Goal: Task Accomplishment & Management: Use online tool/utility

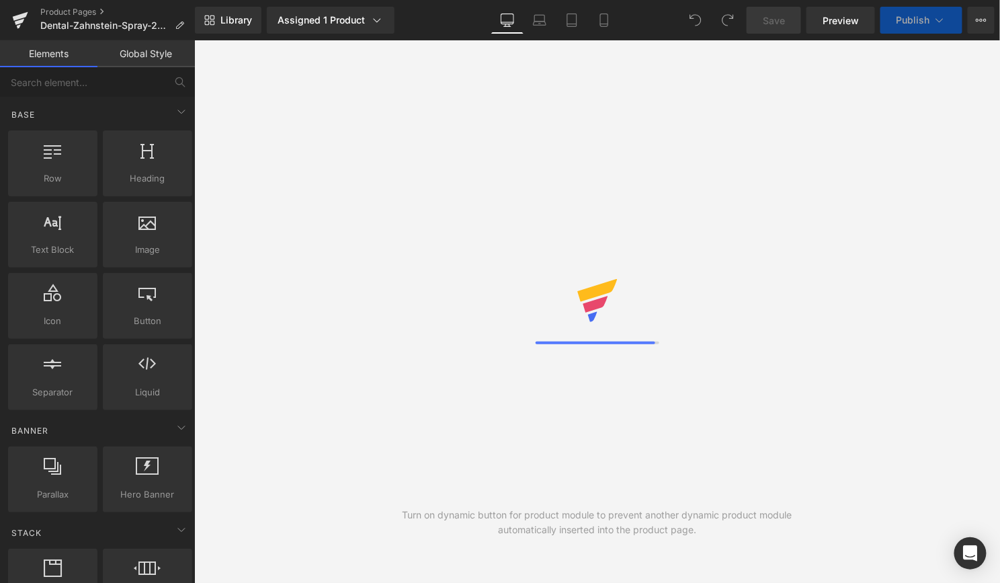
click at [841, 22] on span "Preview" at bounding box center [841, 20] width 36 height 14
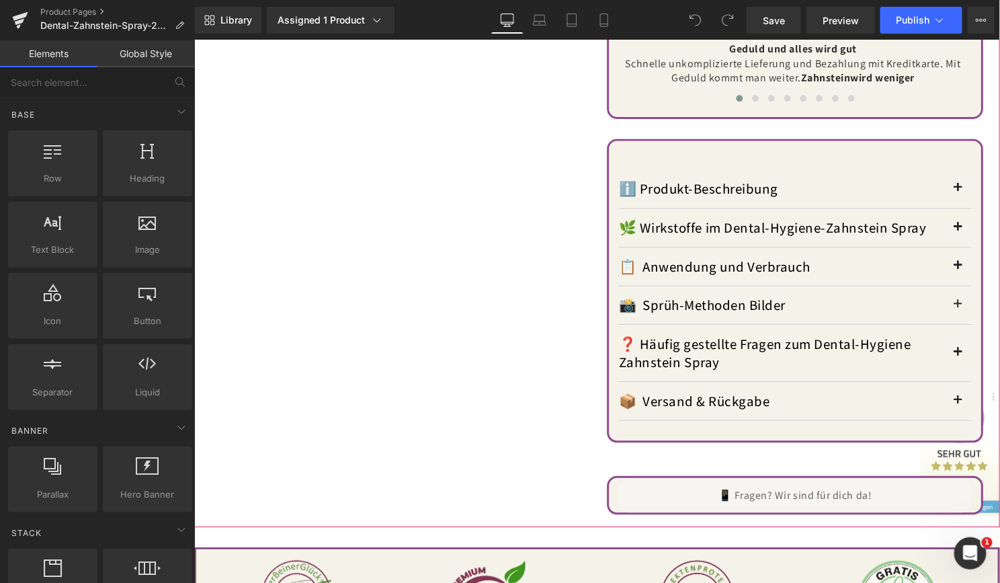
scroll to position [1210, 0]
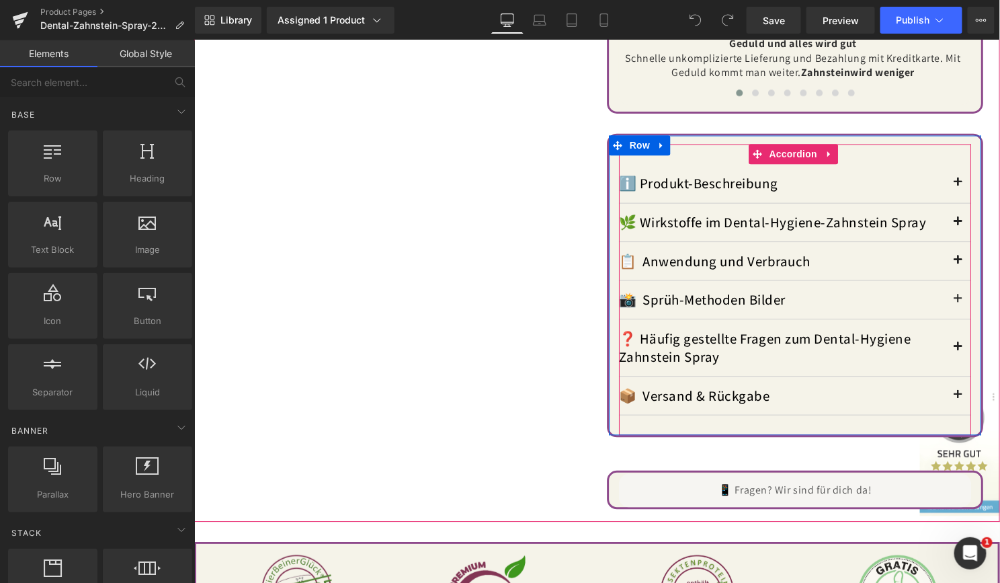
click at [951, 252] on button "button" at bounding box center [964, 262] width 27 height 38
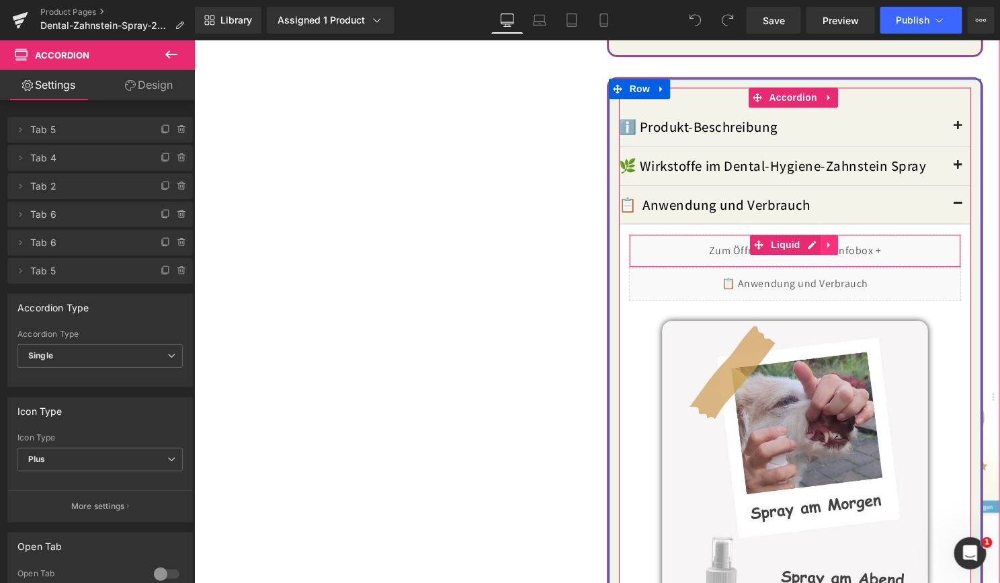
scroll to position [1344, 0]
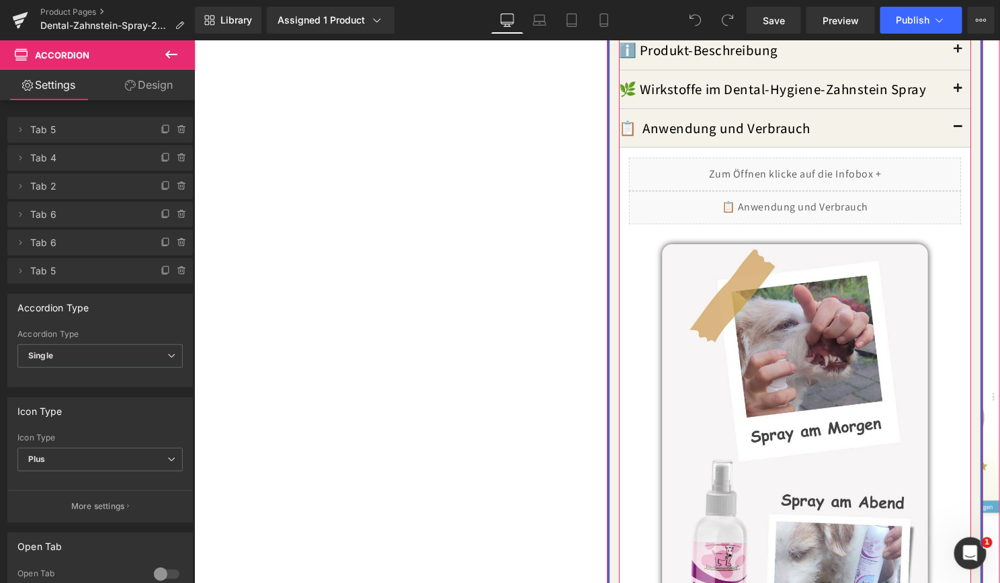
click at [814, 192] on div "Liquid" at bounding box center [799, 209] width 335 height 34
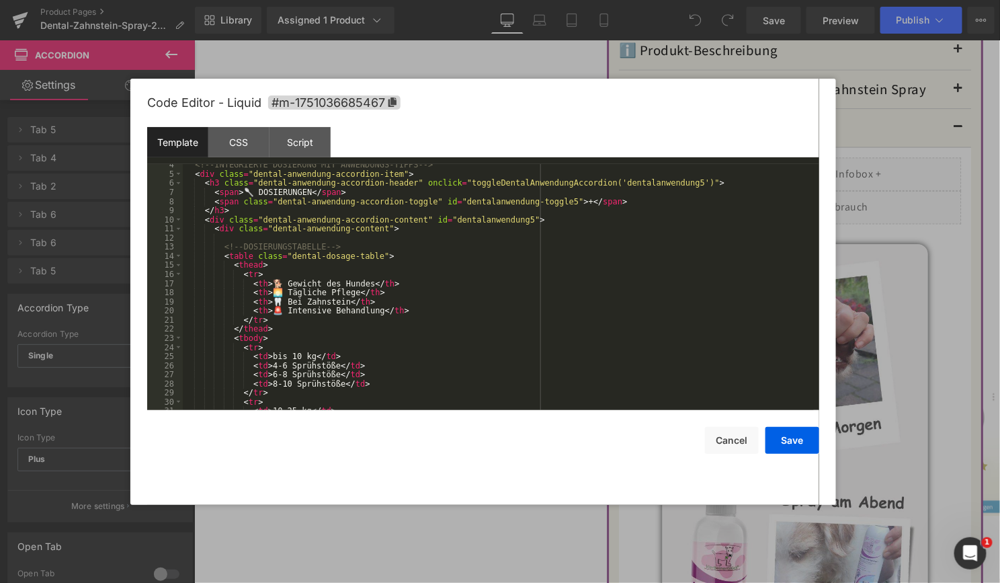
scroll to position [0, 0]
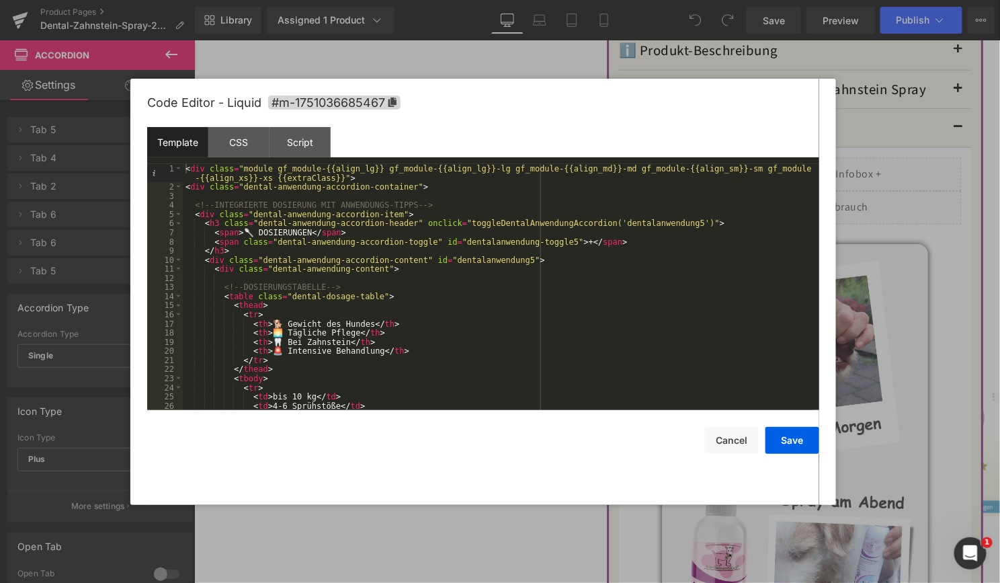
click at [457, 99] on div "Code Editor - Liquid #m-1751036685467" at bounding box center [483, 103] width 672 height 48
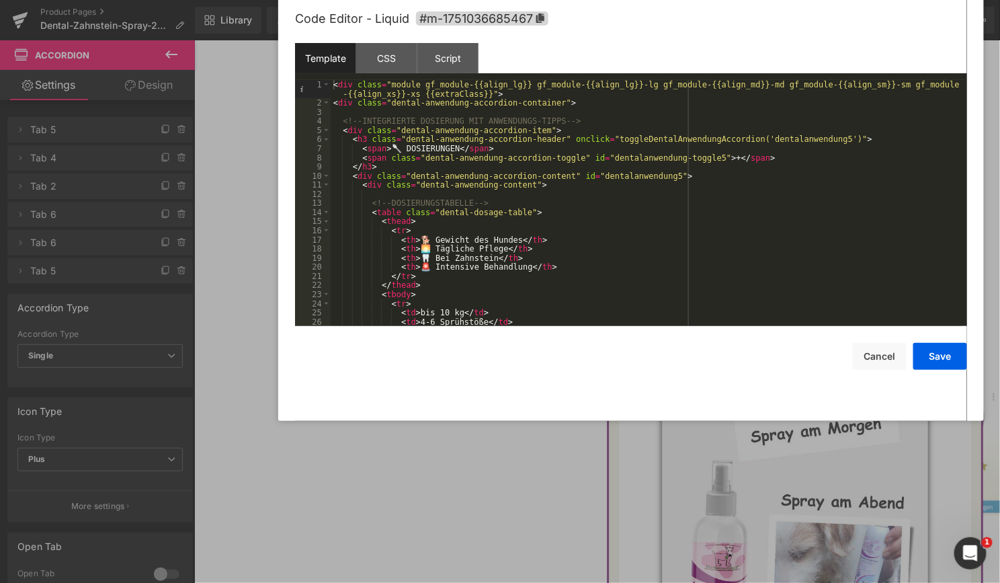
drag, startPoint x: 573, startPoint y: 97, endPoint x: 721, endPoint y: 13, distance: 170.1
click at [721, 13] on div "Code Editor - Liquid #m-1751036685467" at bounding box center [631, 19] width 672 height 48
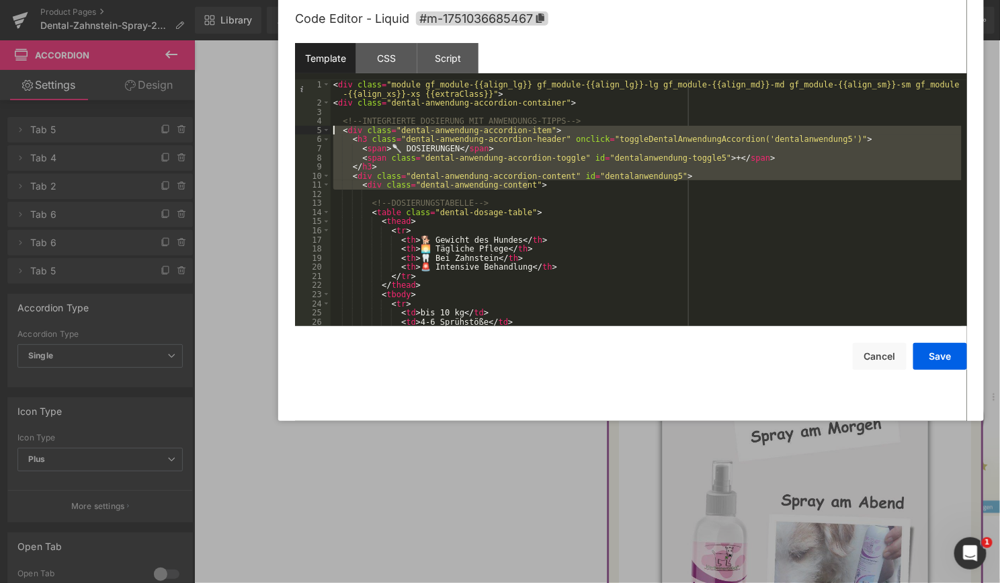
drag, startPoint x: 544, startPoint y: 182, endPoint x: 322, endPoint y: 134, distance: 227.7
click at [322, 134] on pre "1 2 3 4 5 6 7 8 9 10 11 12 13 14 15 16 17 18 19 20 21 22 23 24 25 26 27 < div c…" at bounding box center [631, 203] width 672 height 246
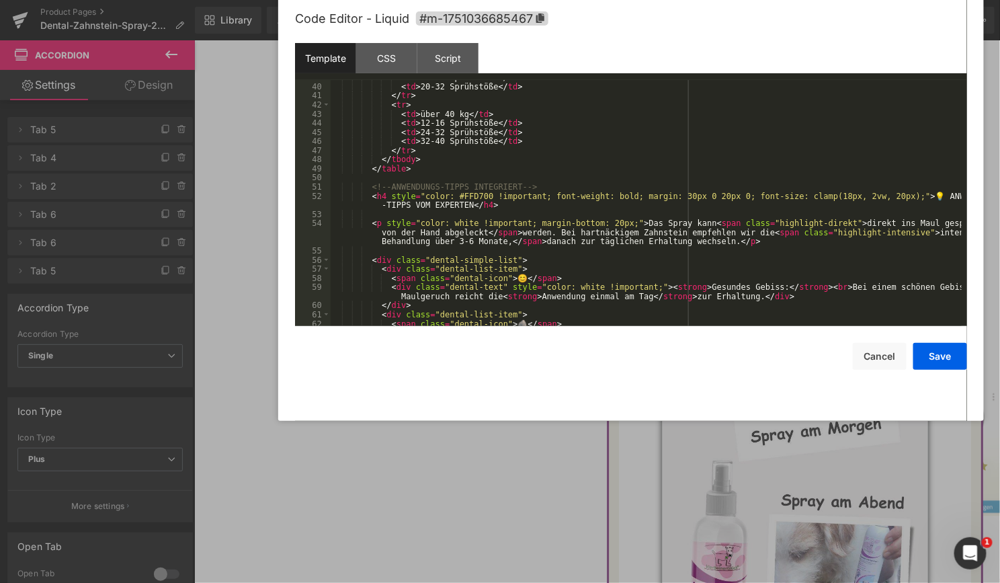
scroll to position [363, 0]
click at [469, 249] on div "< td > 16-28 Sprühstöße </ td > < td > 20-32 Sprühstöße </ td > </ tr > < tr > …" at bounding box center [646, 205] width 631 height 265
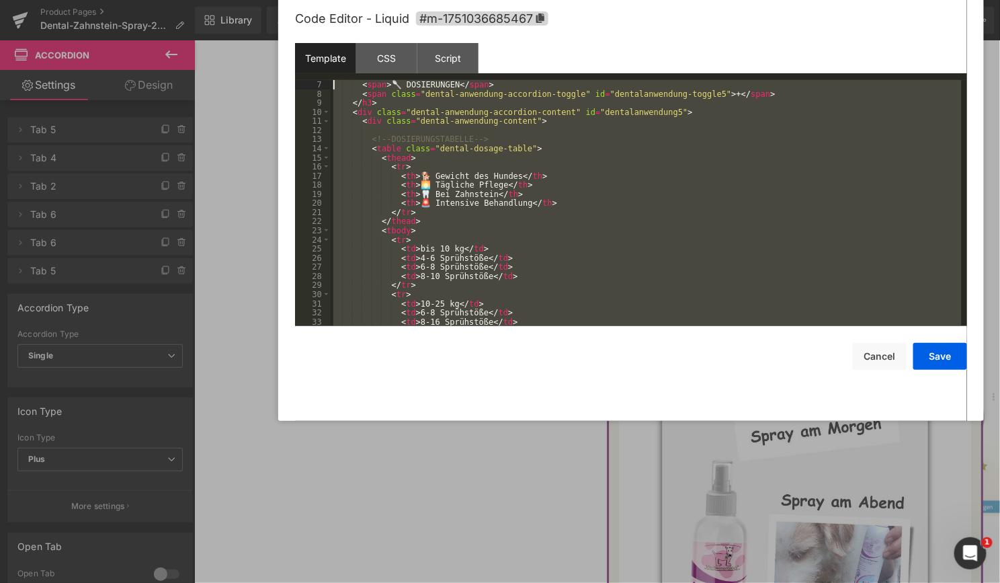
scroll to position [0, 0]
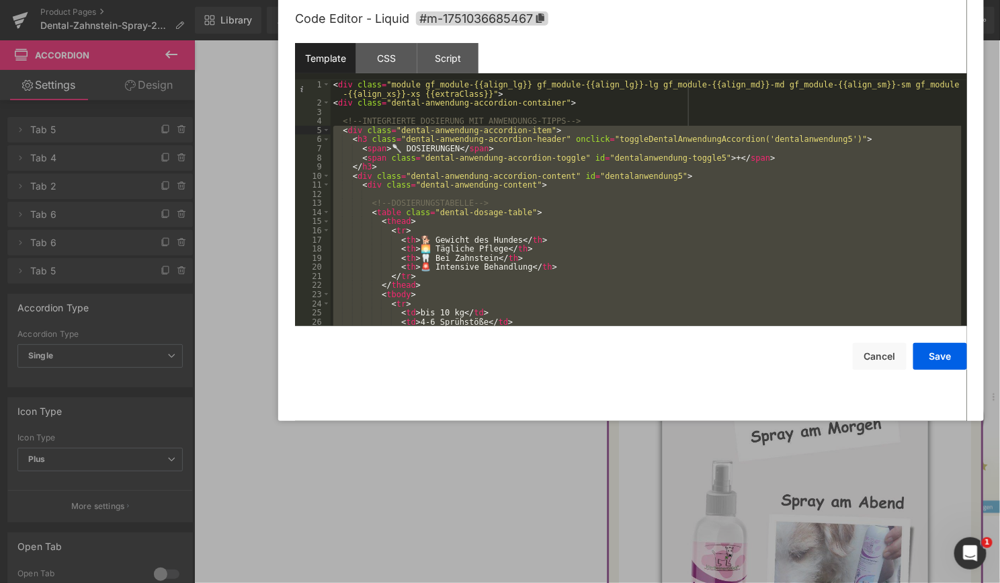
drag, startPoint x: 378, startPoint y: 245, endPoint x: 316, endPoint y: 133, distance: 128.5
click at [316, 133] on pre "1 2 3 4 5 6 7 8 9 10 11 12 13 14 15 16 17 18 19 20 21 22 23 24 25 26 27 < div c…" at bounding box center [631, 203] width 672 height 246
click at [527, 221] on div "< div class = "module gf_module-{{align_lg}} gf_module-{{align_lg}}-lg gf_modul…" at bounding box center [646, 203] width 631 height 246
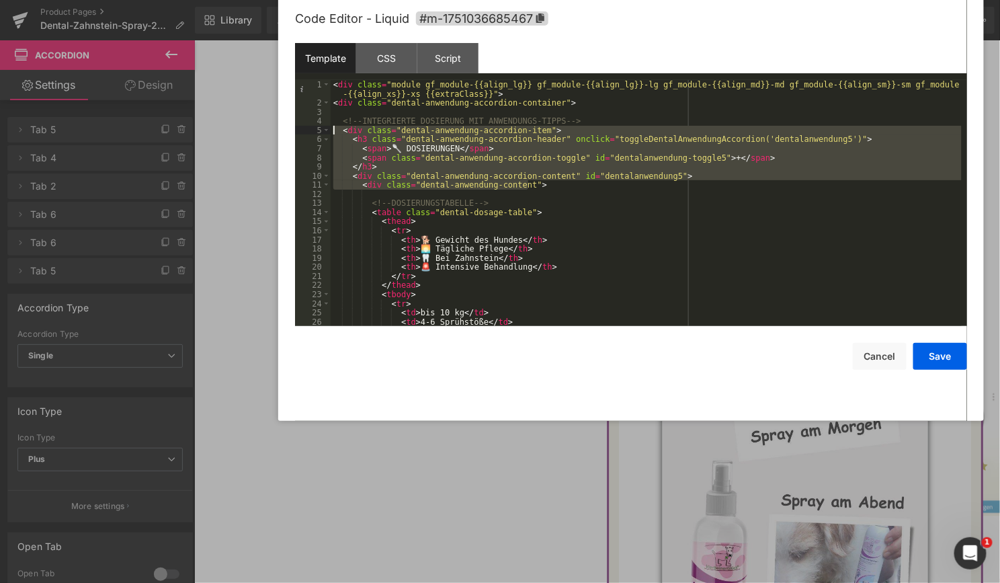
drag, startPoint x: 536, startPoint y: 189, endPoint x: 334, endPoint y: 132, distance: 210.2
click at [334, 132] on div "< div class = "module gf_module-{{align_lg}} gf_module-{{align_lg}}-lg gf_modul…" at bounding box center [646, 217] width 631 height 274
click at [497, 56] on div "Template CSS Script Data" at bounding box center [631, 61] width 672 height 37
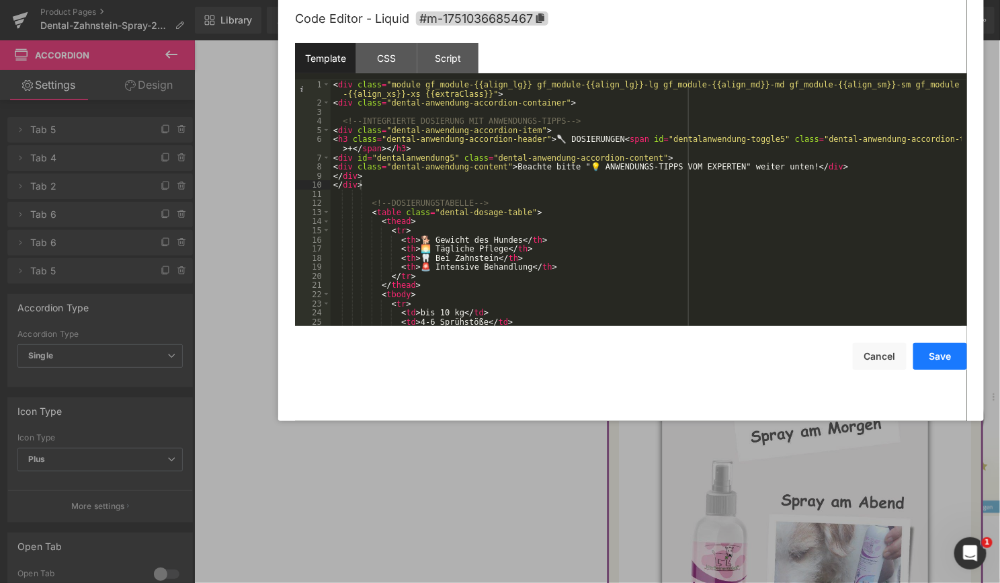
click at [938, 358] on button "Save" at bounding box center [940, 356] width 54 height 27
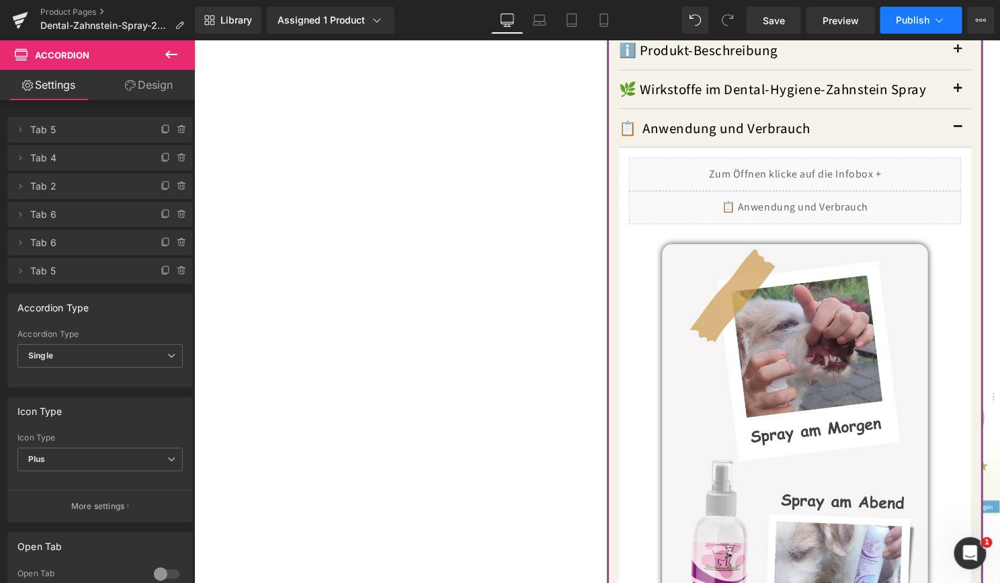
click at [906, 15] on span "Publish" at bounding box center [914, 20] width 34 height 11
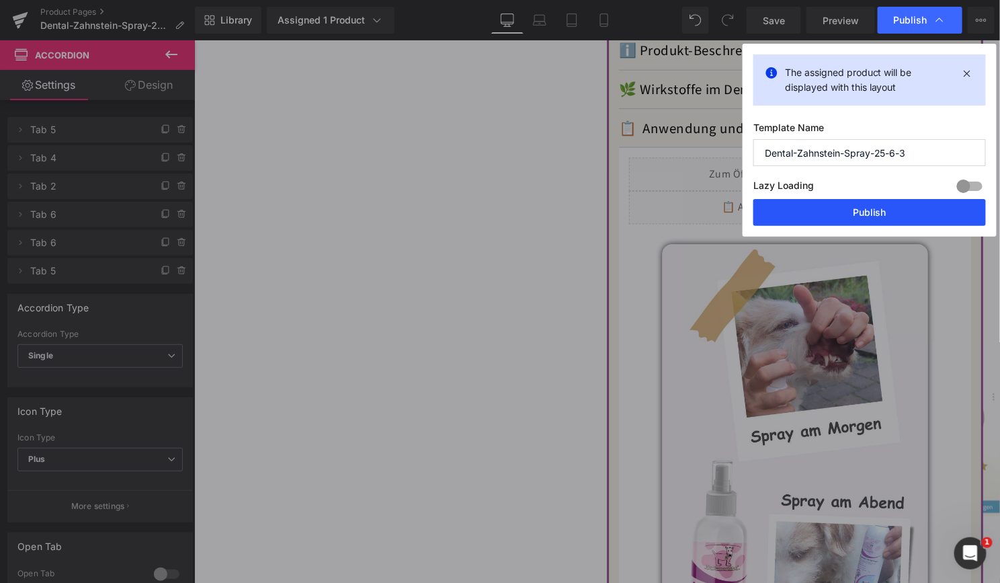
click at [819, 212] on button "Publish" at bounding box center [869, 212] width 233 height 27
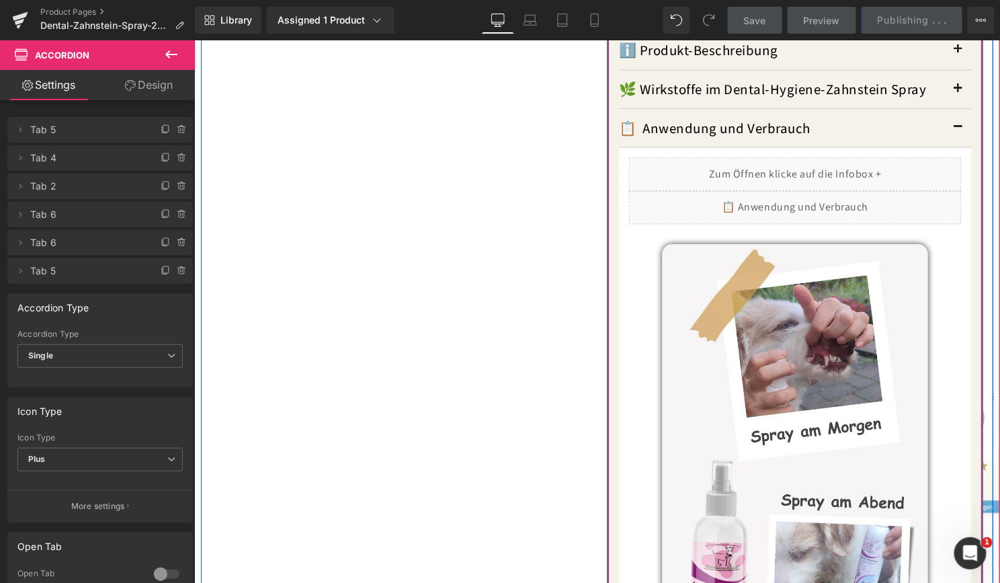
click at [360, 347] on div "[DOMAIN_NAME] Reviews - Star Badge [DOMAIN_NAME] Reviews SARI'S DENTAL-HYGIENE …" at bounding box center [600, 38] width 800 height 2120
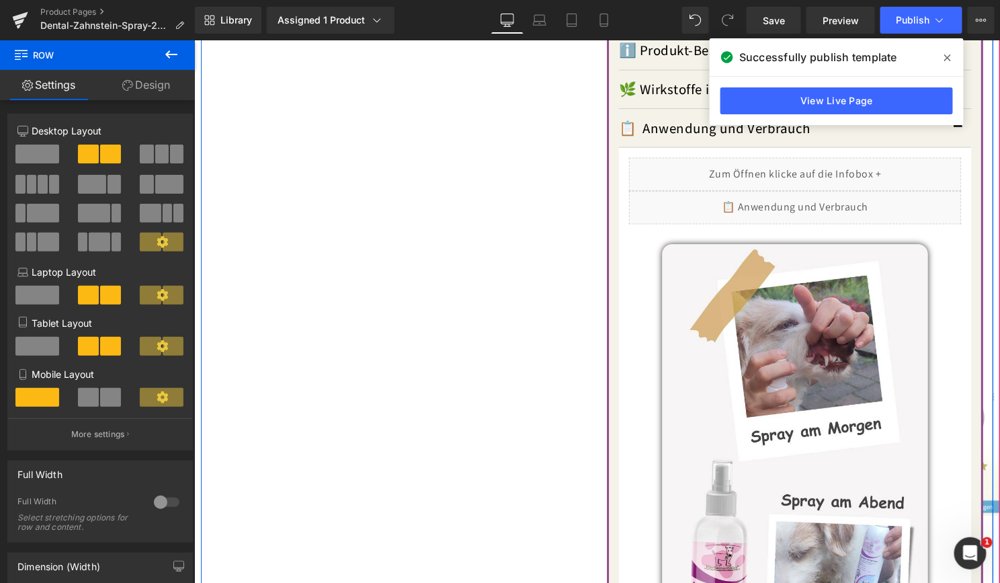
click at [404, 196] on div "[DOMAIN_NAME] Reviews - Star Badge [DOMAIN_NAME] Reviews SARI'S DENTAL-HYGIENE …" at bounding box center [600, 38] width 800 height 2120
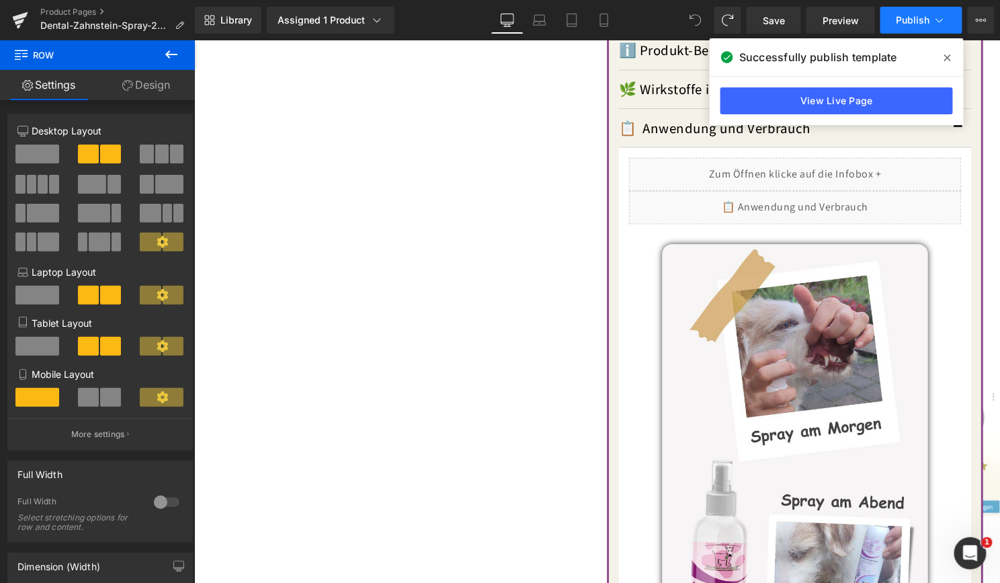
click at [924, 13] on button "Publish" at bounding box center [921, 20] width 82 height 27
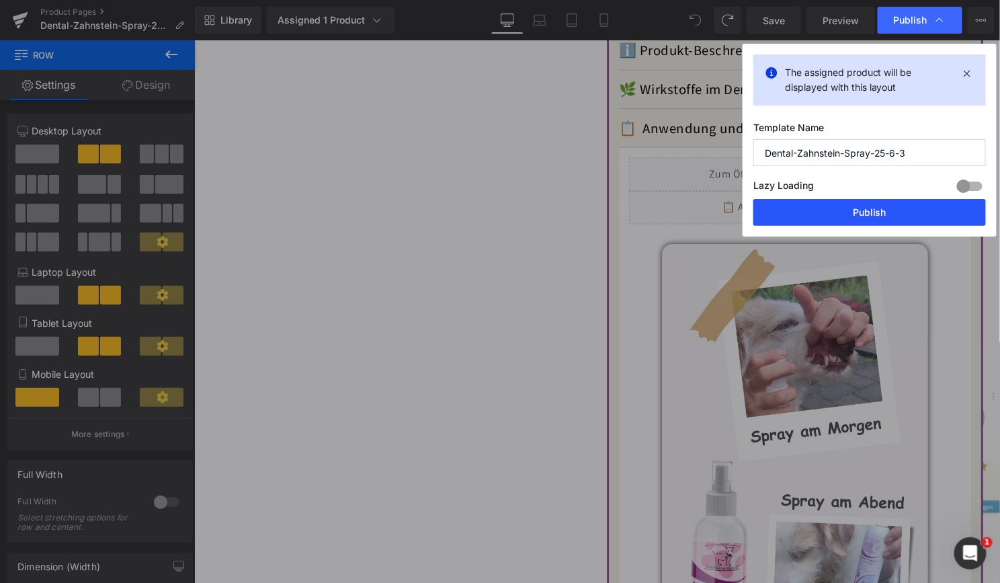
click at [862, 205] on button "Publish" at bounding box center [869, 212] width 233 height 27
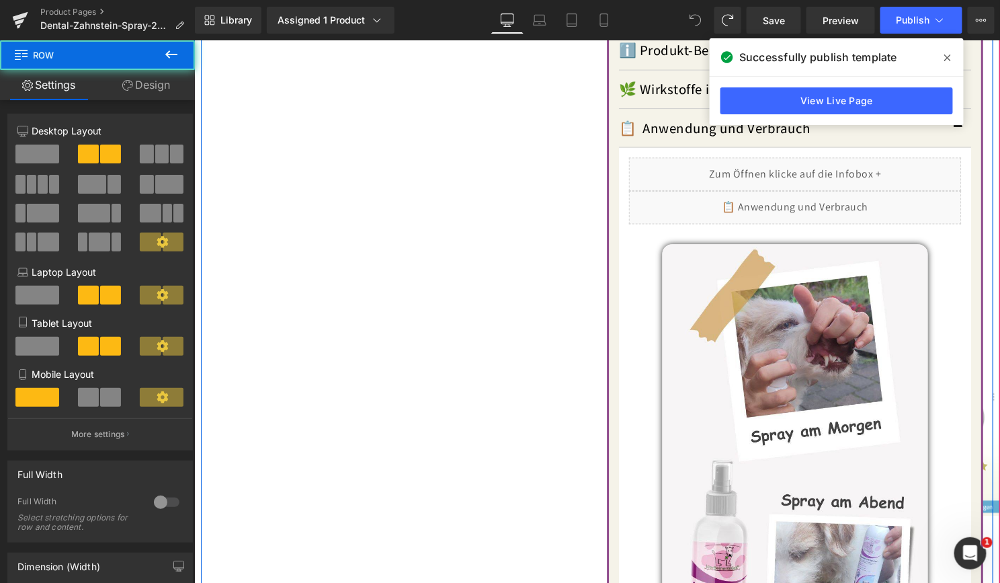
click at [439, 143] on div "[DOMAIN_NAME] Reviews - Star Badge [DOMAIN_NAME] Reviews SARI'S DENTAL-HYGIENE …" at bounding box center [600, 38] width 800 height 2120
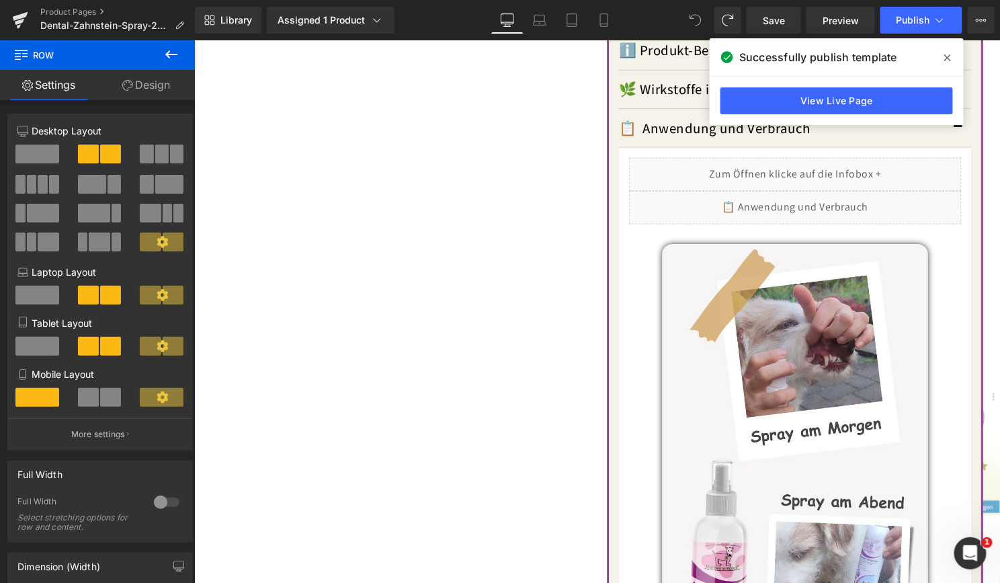
click at [956, 50] on span at bounding box center [948, 58] width 22 height 22
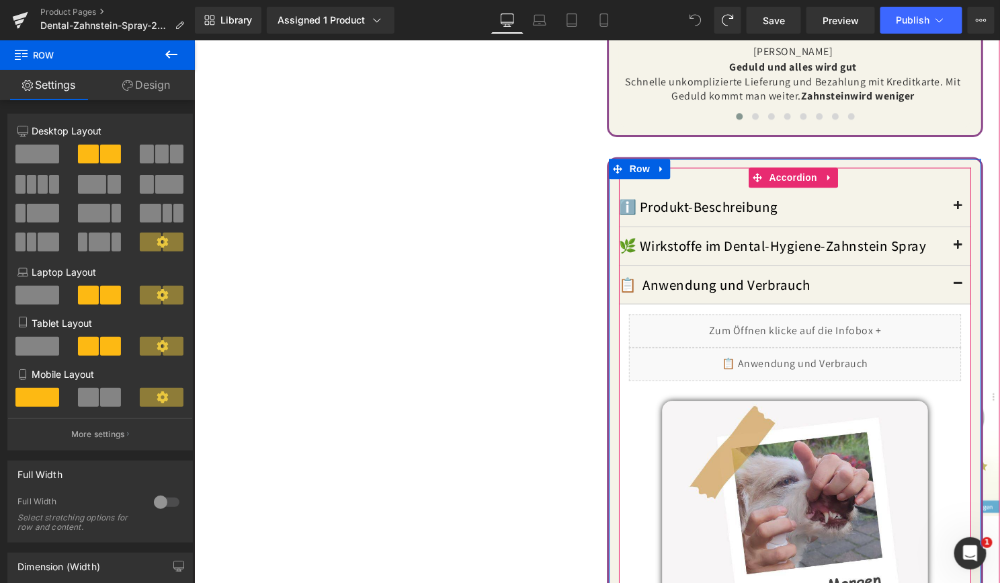
scroll to position [1210, 0]
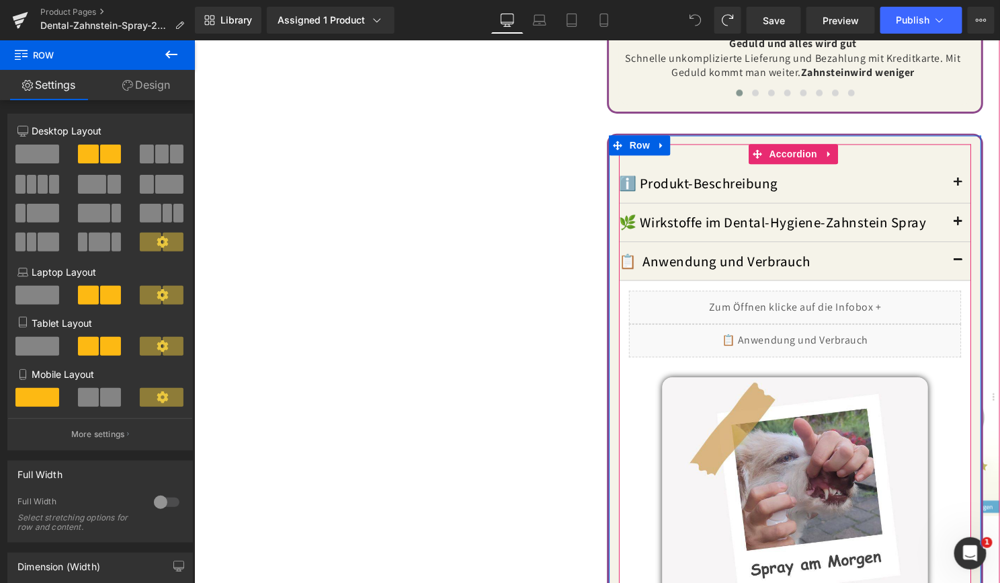
click at [825, 329] on div "Liquid" at bounding box center [799, 343] width 335 height 34
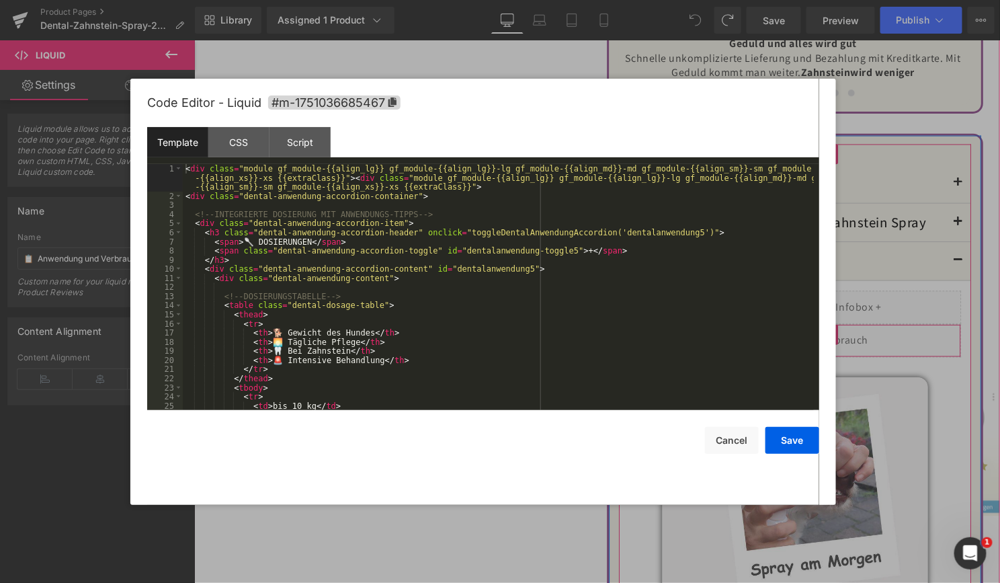
click at [813, 329] on div "Liquid" at bounding box center [799, 343] width 335 height 34
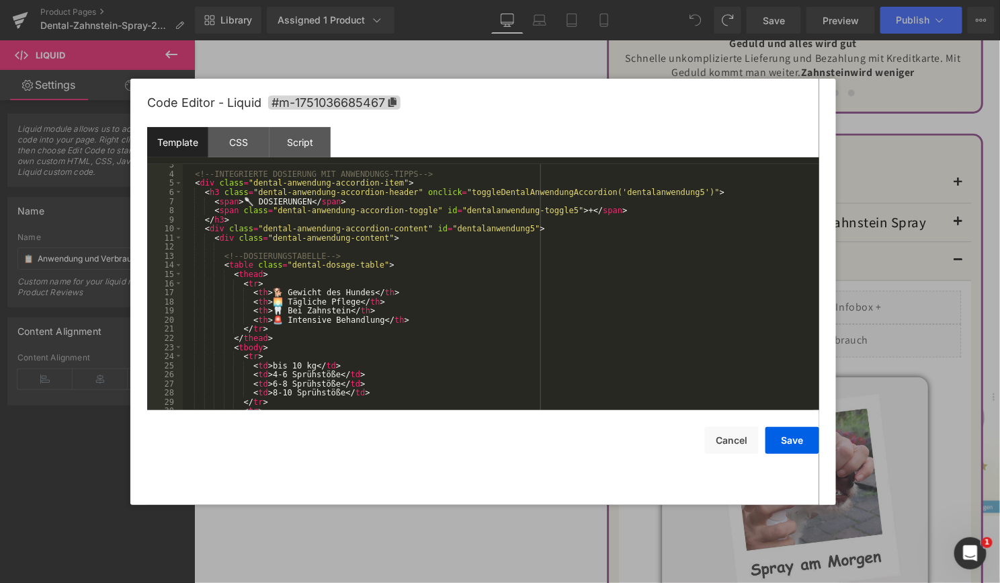
scroll to position [40, 0]
click at [365, 312] on div "<!-- INTEGRIERTE DOSIERUNG MIT ANWENDUNGS-TIPPS --> < div class = "dental-anwen…" at bounding box center [498, 292] width 631 height 265
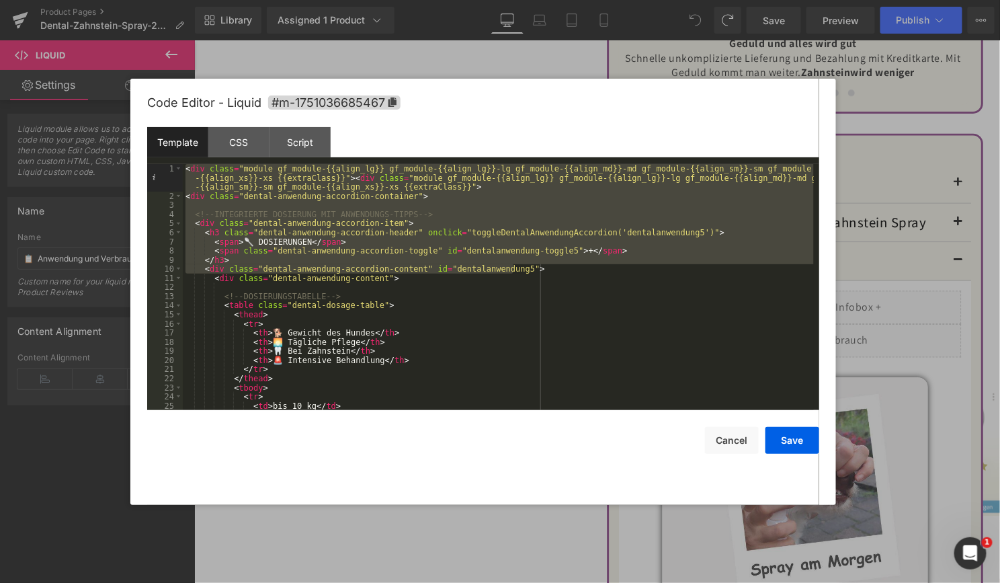
drag, startPoint x: 524, startPoint y: 270, endPoint x: 173, endPoint y: 154, distance: 368.7
click at [173, 154] on div "Template CSS Script Data 1 2 3 4 5 6 7 8 9 10 11 12 13 14 15 16 17 18 19 20 21 …" at bounding box center [483, 268] width 672 height 283
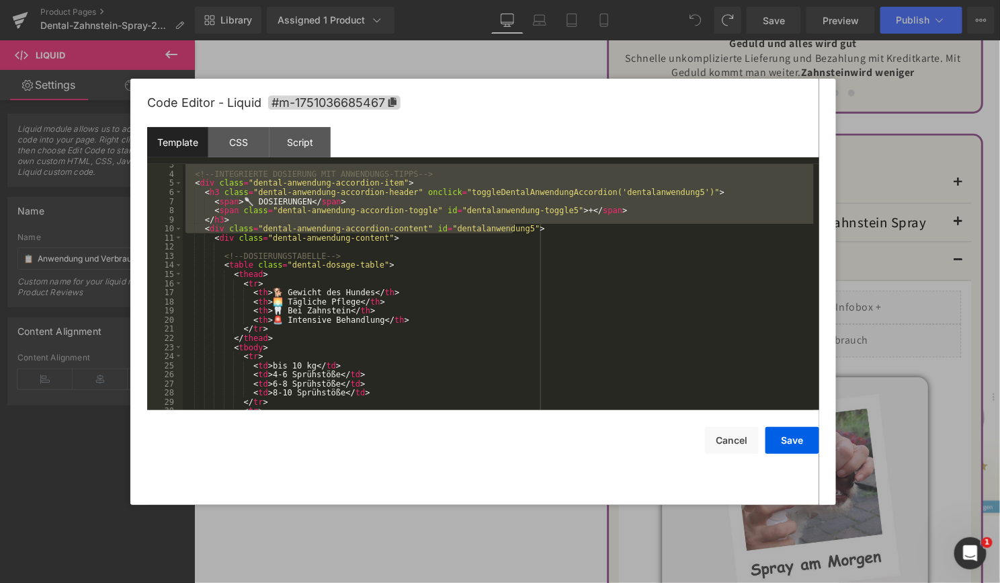
scroll to position [40, 0]
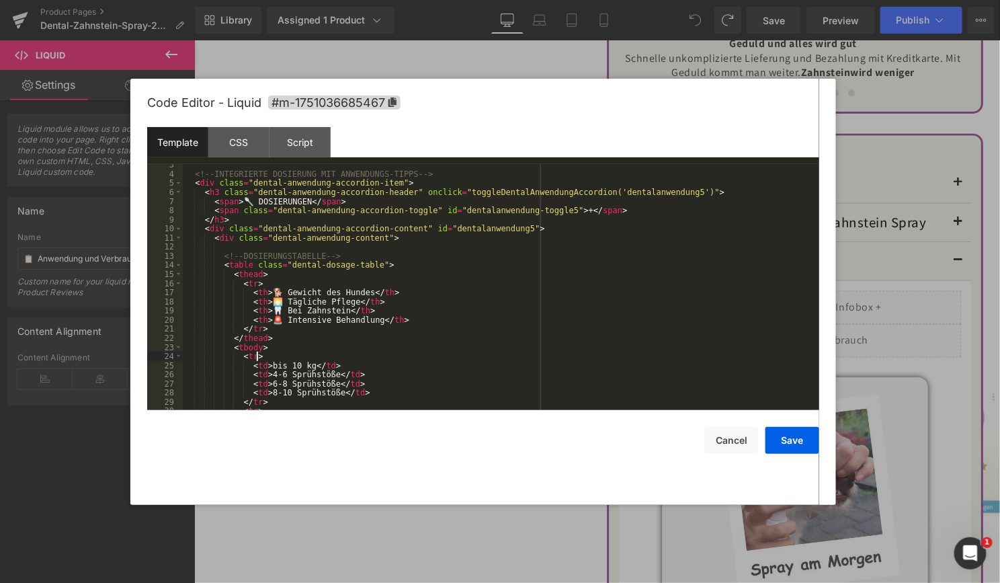
click at [267, 356] on div "<!-- INTEGRIERTE DOSIERUNG MIT ANWENDUNGS-TIPPS --> < div class = "dental-anwen…" at bounding box center [498, 292] width 631 height 265
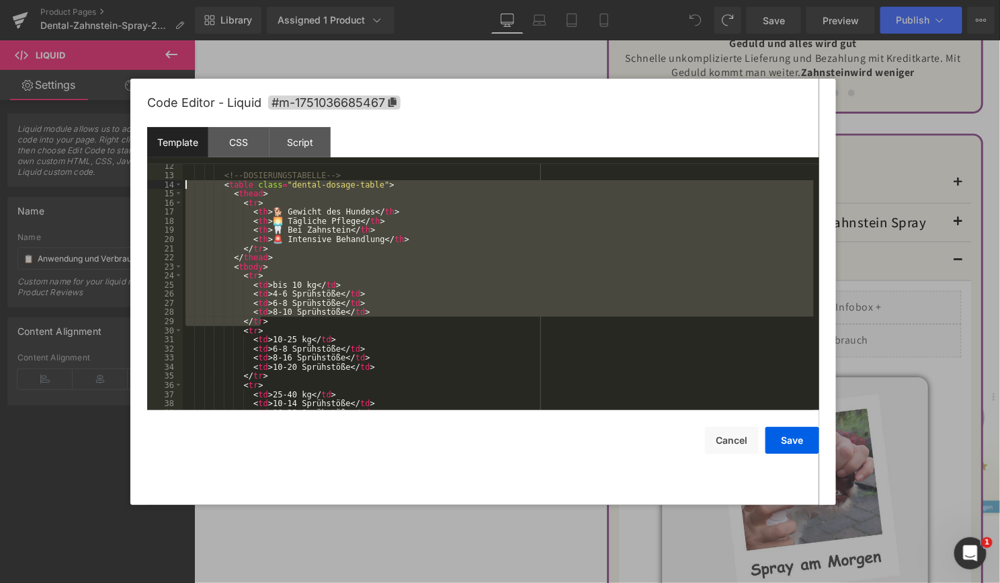
scroll to position [0, 0]
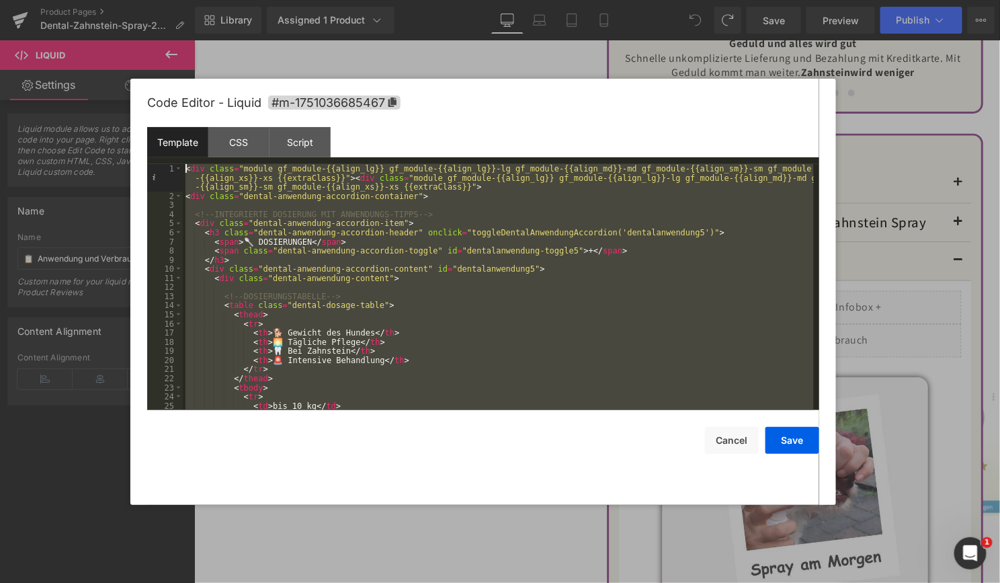
drag, startPoint x: 272, startPoint y: 319, endPoint x: 126, endPoint y: 126, distance: 241.3
click at [126, 126] on body "You are previewing how the will restyle your page. You can not edit Elements in…" at bounding box center [500, 291] width 1000 height 583
click at [411, 114] on div "Code Editor - Liquid #m-1751036685467" at bounding box center [483, 103] width 672 height 48
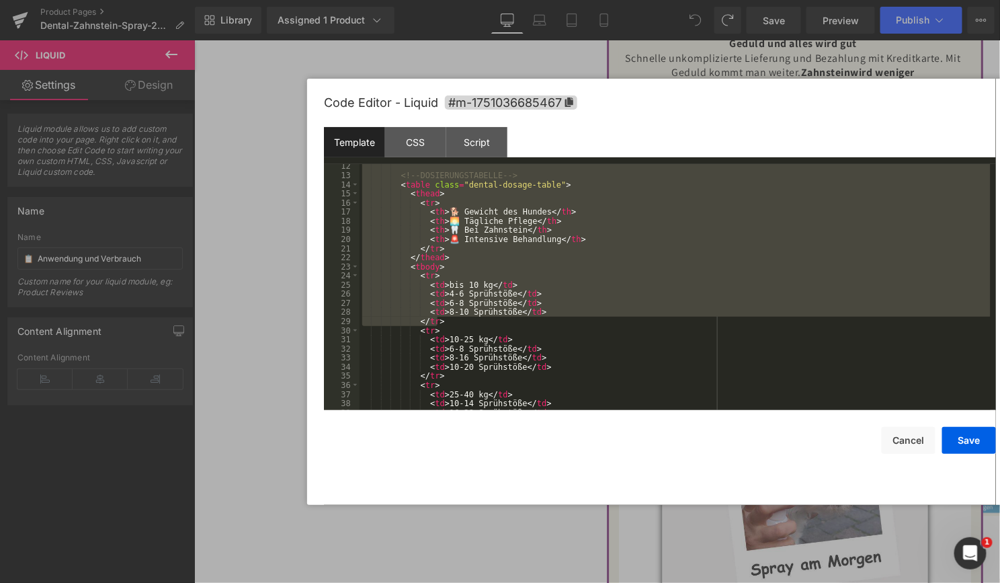
drag, startPoint x: 678, startPoint y: 91, endPoint x: 855, endPoint y: 91, distance: 176.8
click at [855, 91] on div "Code Editor - Liquid #m-1751036685467" at bounding box center [660, 103] width 672 height 48
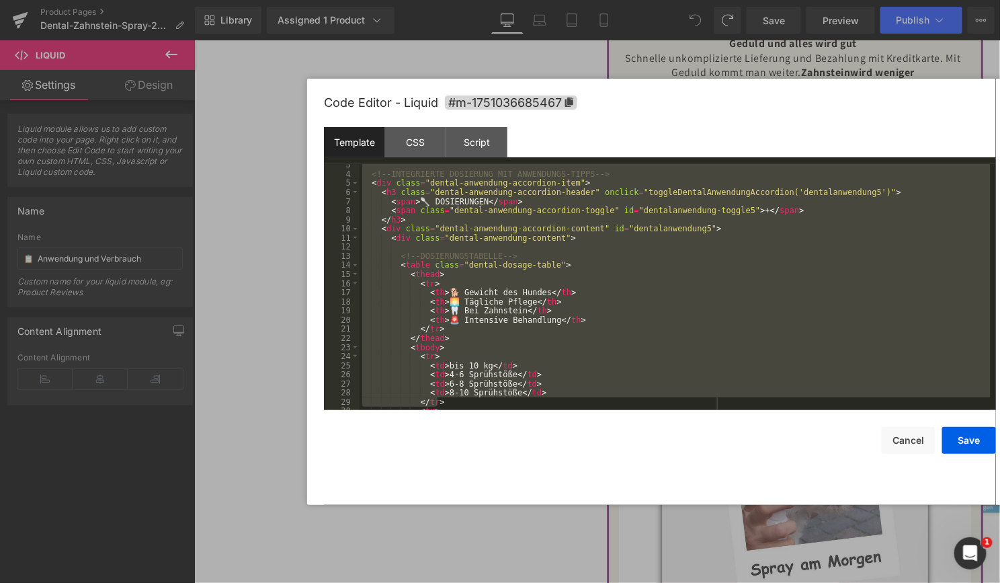
click at [397, 193] on div "<!-- INTEGRIERTE DOSIERUNG MIT ANWENDUNGS-TIPPS --> < div class = "dental-anwen…" at bounding box center [675, 287] width 631 height 246
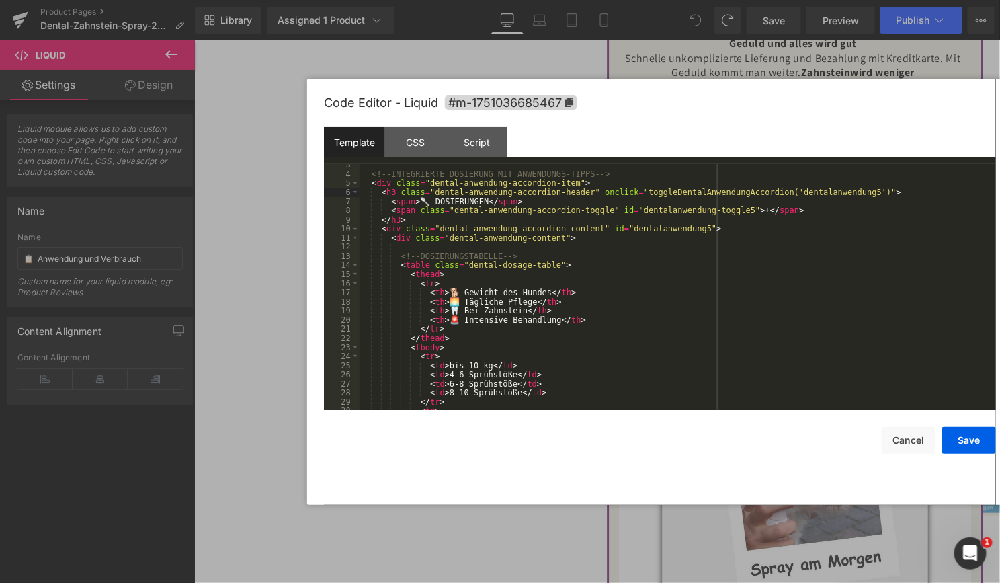
scroll to position [0, 0]
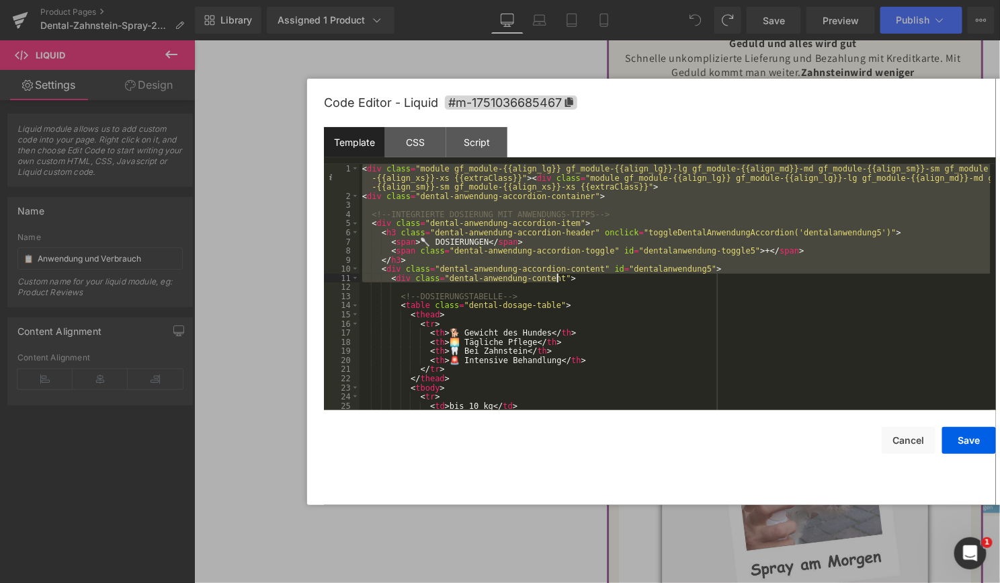
drag, startPoint x: 363, startPoint y: 167, endPoint x: 585, endPoint y: 279, distance: 248.3
click at [585, 279] on div "< div class = "module gf_module-{{align_lg}} gf_module-{{align_lg}}-lg gf_modul…" at bounding box center [675, 305] width 631 height 283
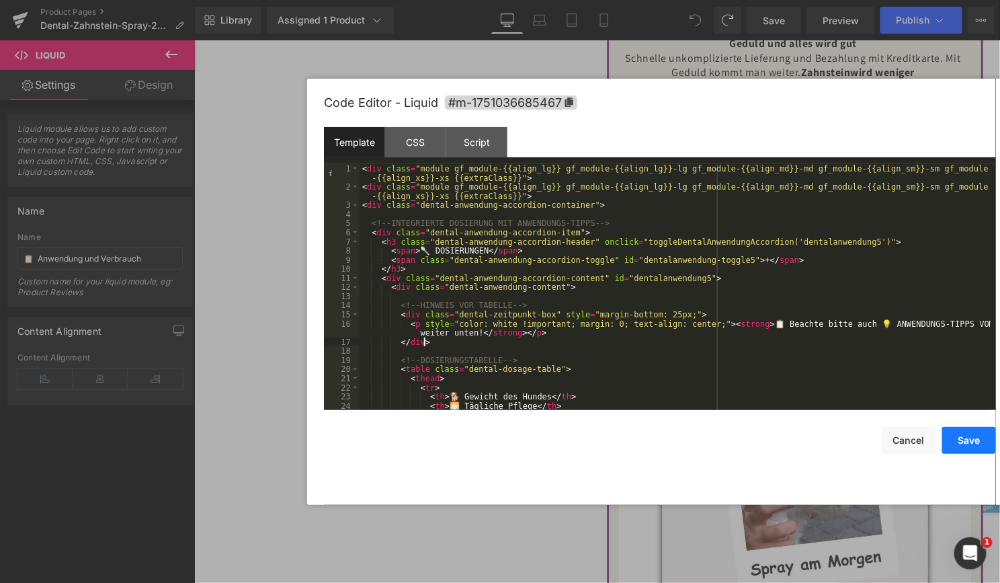
click at [967, 435] on button "Save" at bounding box center [969, 440] width 54 height 27
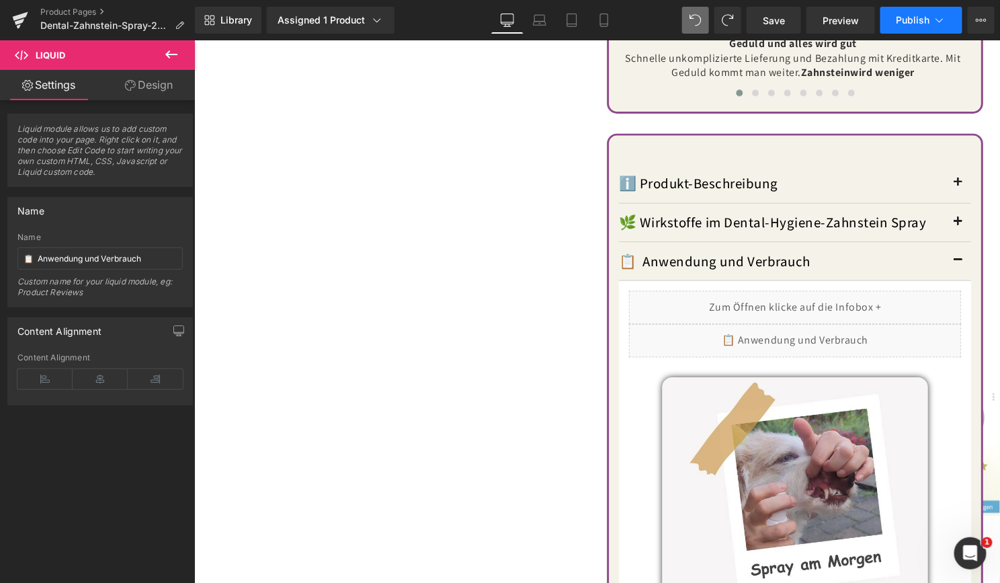
click at [919, 15] on span "Publish" at bounding box center [914, 20] width 34 height 11
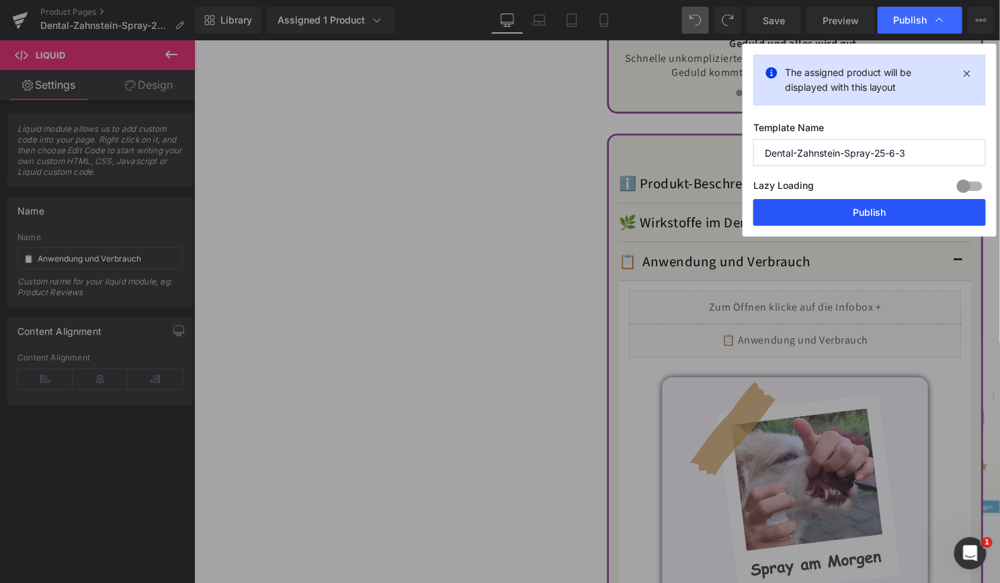
drag, startPoint x: 853, startPoint y: 208, endPoint x: 622, endPoint y: 183, distance: 232.6
click at [853, 208] on button "Publish" at bounding box center [869, 212] width 233 height 27
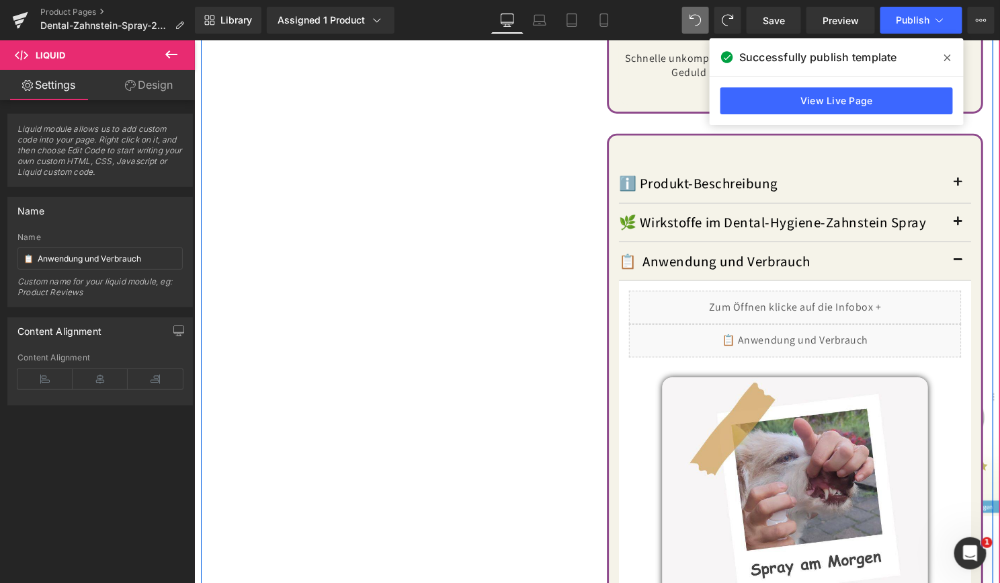
click at [376, 246] on div "[DOMAIN_NAME] Reviews - Star Badge [DOMAIN_NAME] Reviews SARI'S DENTAL-HYGIENE …" at bounding box center [600, 172] width 800 height 2120
